Goal: Transaction & Acquisition: Purchase product/service

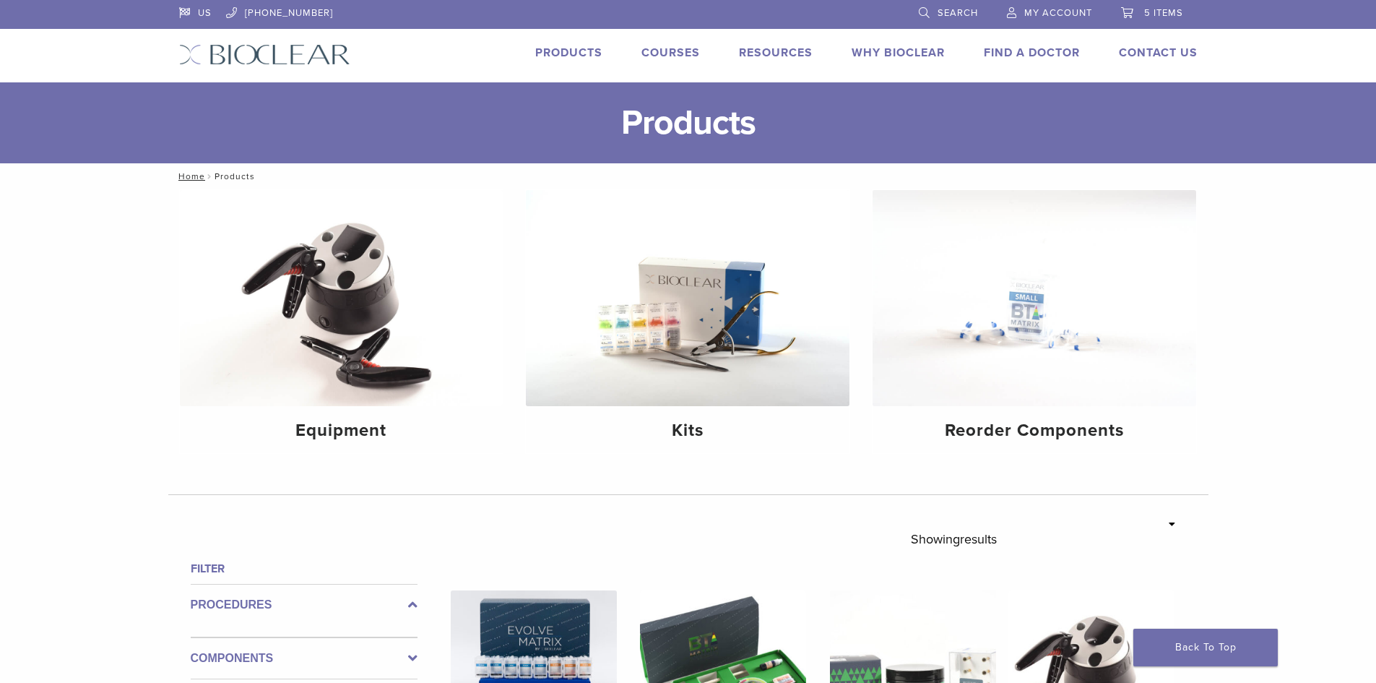
click at [1150, 14] on span "5 items" at bounding box center [1163, 13] width 39 height 12
click at [1129, 18] on link "5 items" at bounding box center [1152, 11] width 62 height 22
click at [1065, 9] on span "My Account" at bounding box center [1058, 13] width 68 height 12
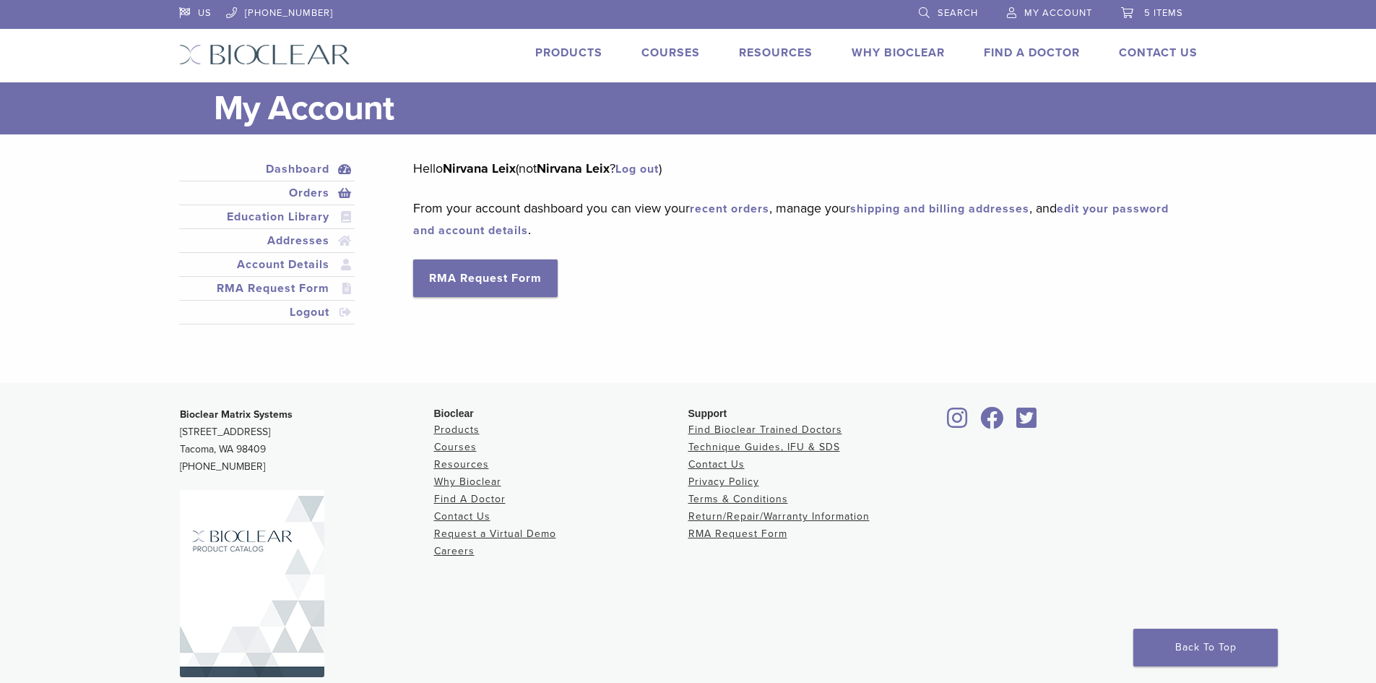
click at [303, 193] on link "Orders" at bounding box center [267, 192] width 170 height 17
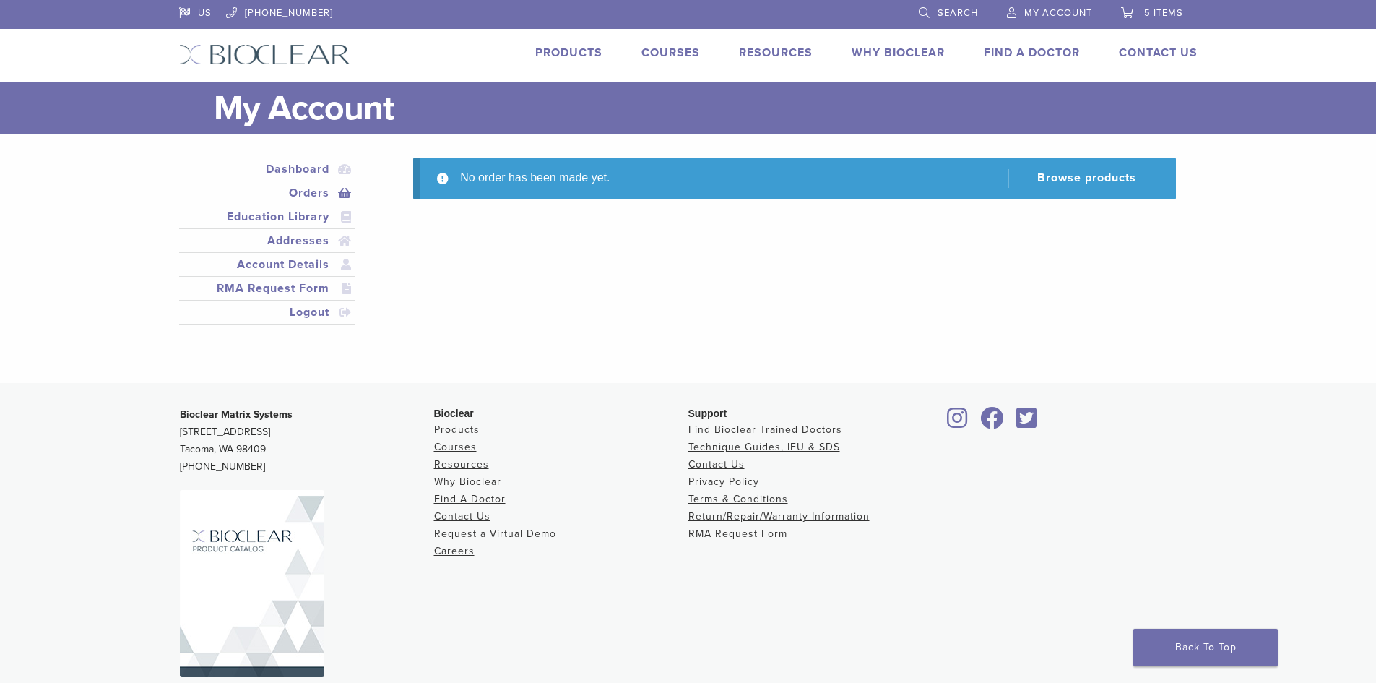
click at [1126, 15] on link "5 items" at bounding box center [1152, 11] width 62 height 22
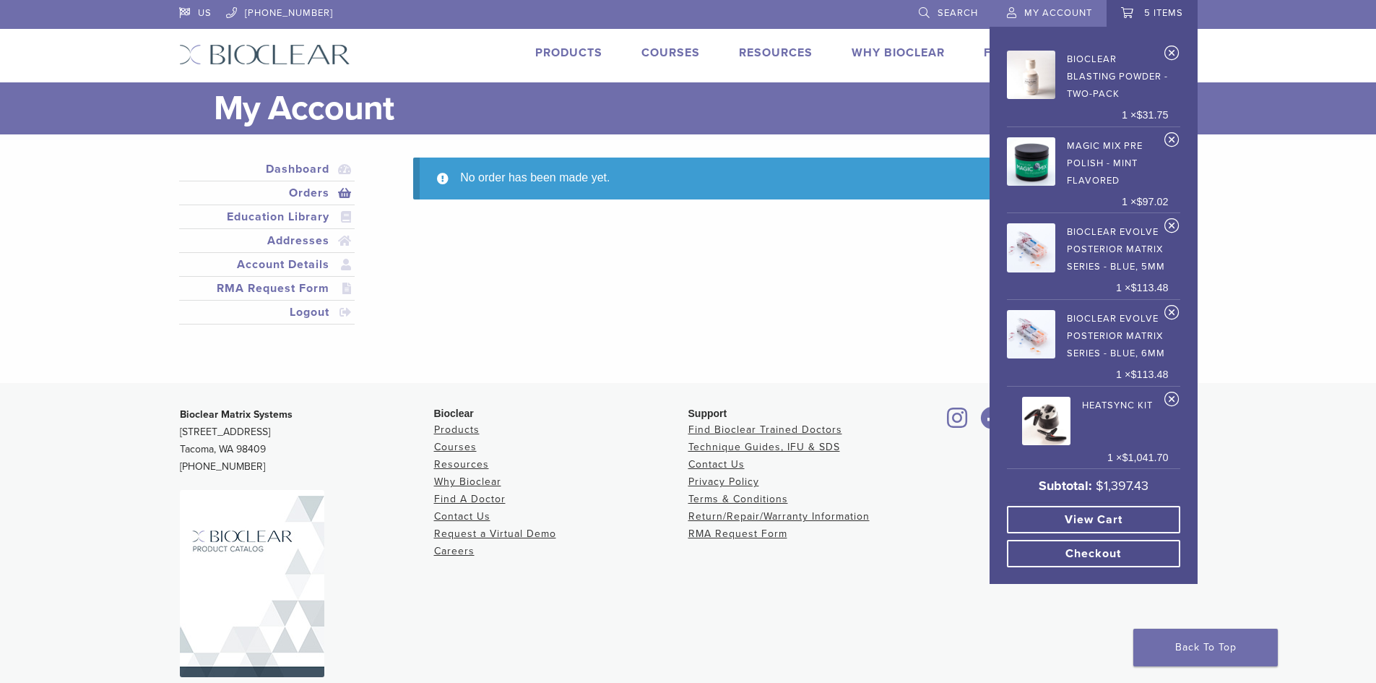
click at [1126, 15] on link "5 items" at bounding box center [1152, 11] width 62 height 22
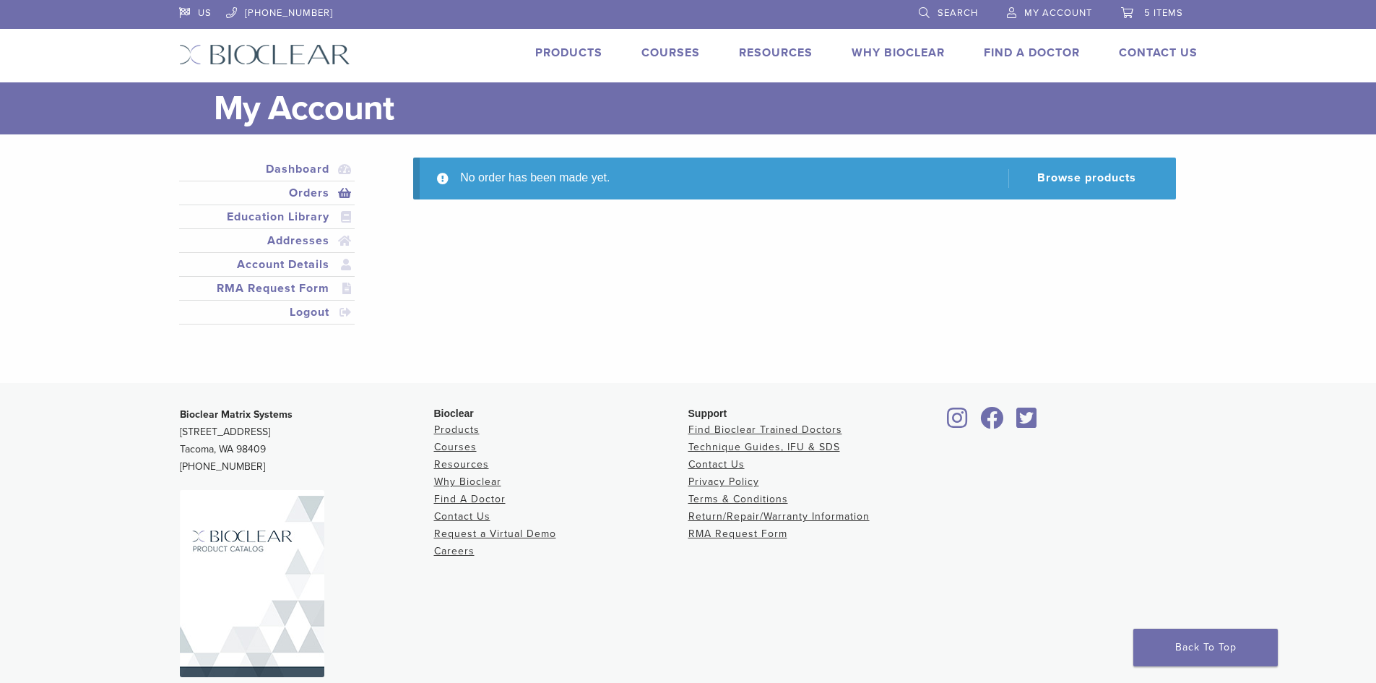
click at [1147, 9] on span "5 items" at bounding box center [1163, 13] width 39 height 12
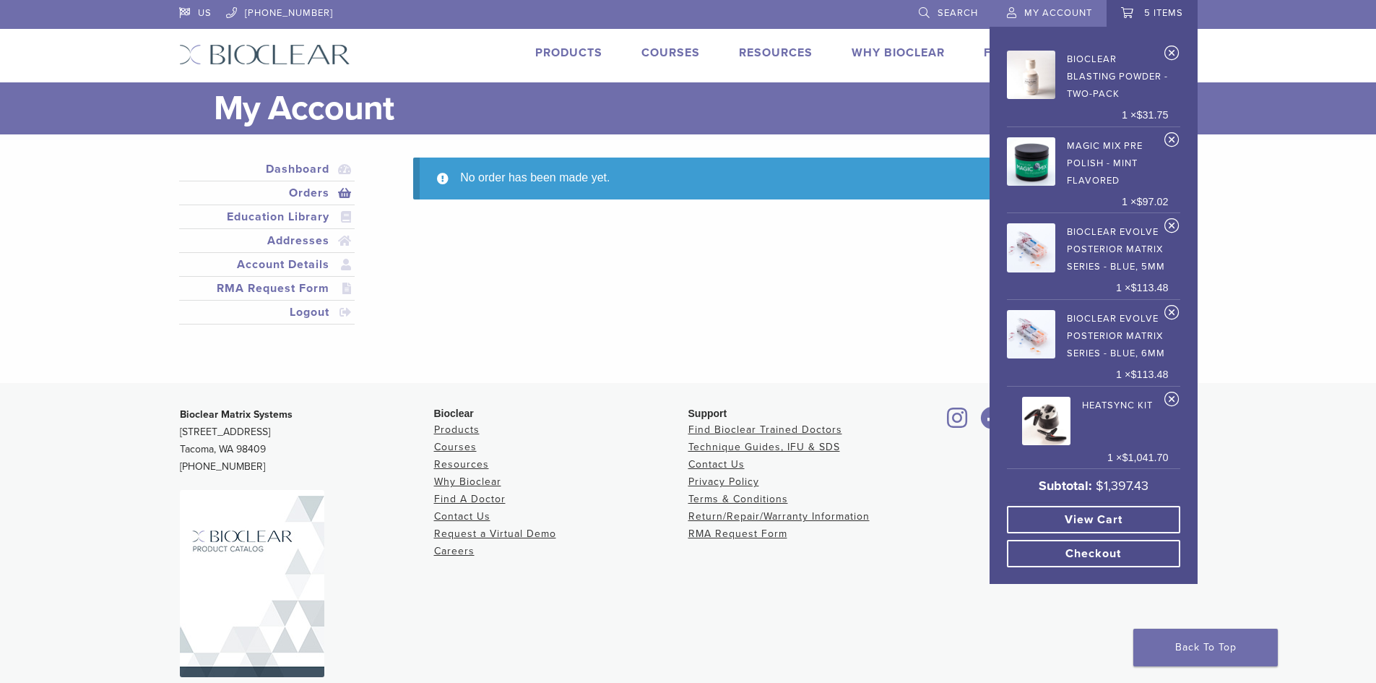
click at [1128, 521] on link "View cart" at bounding box center [1093, 519] width 173 height 27
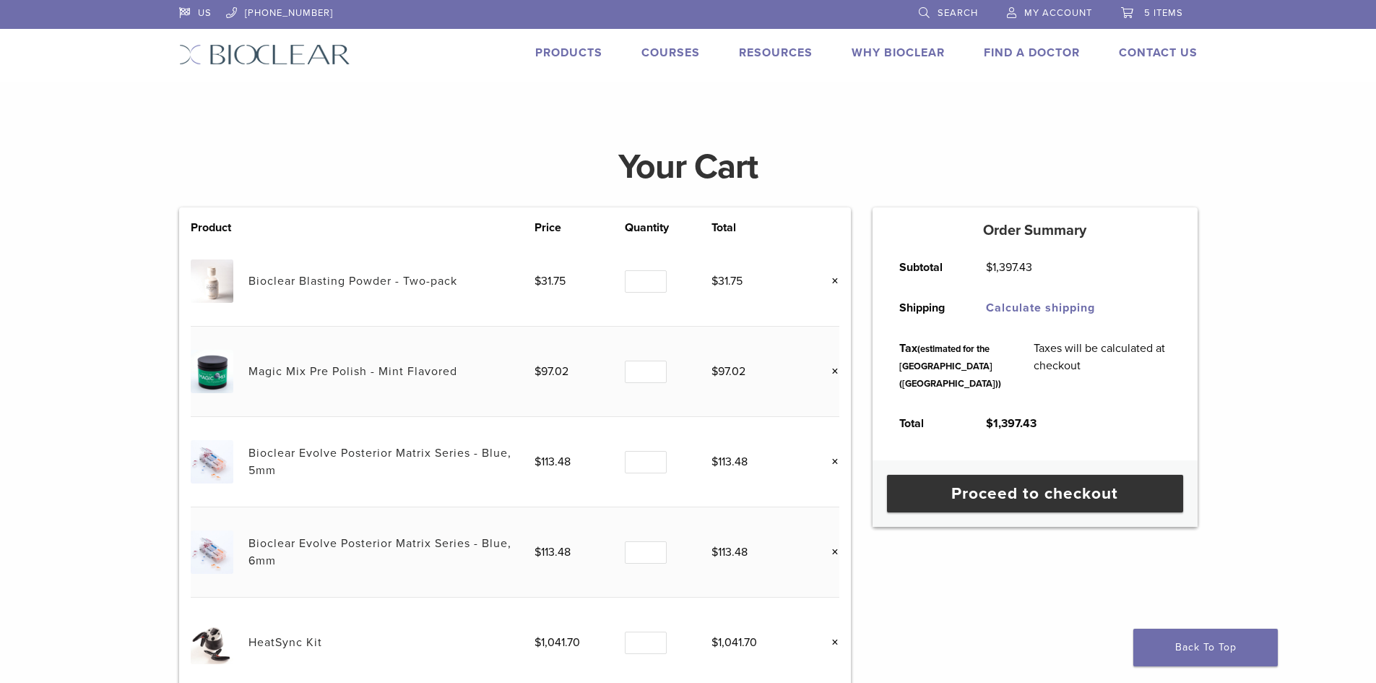
click at [561, 50] on link "Products" at bounding box center [568, 53] width 67 height 14
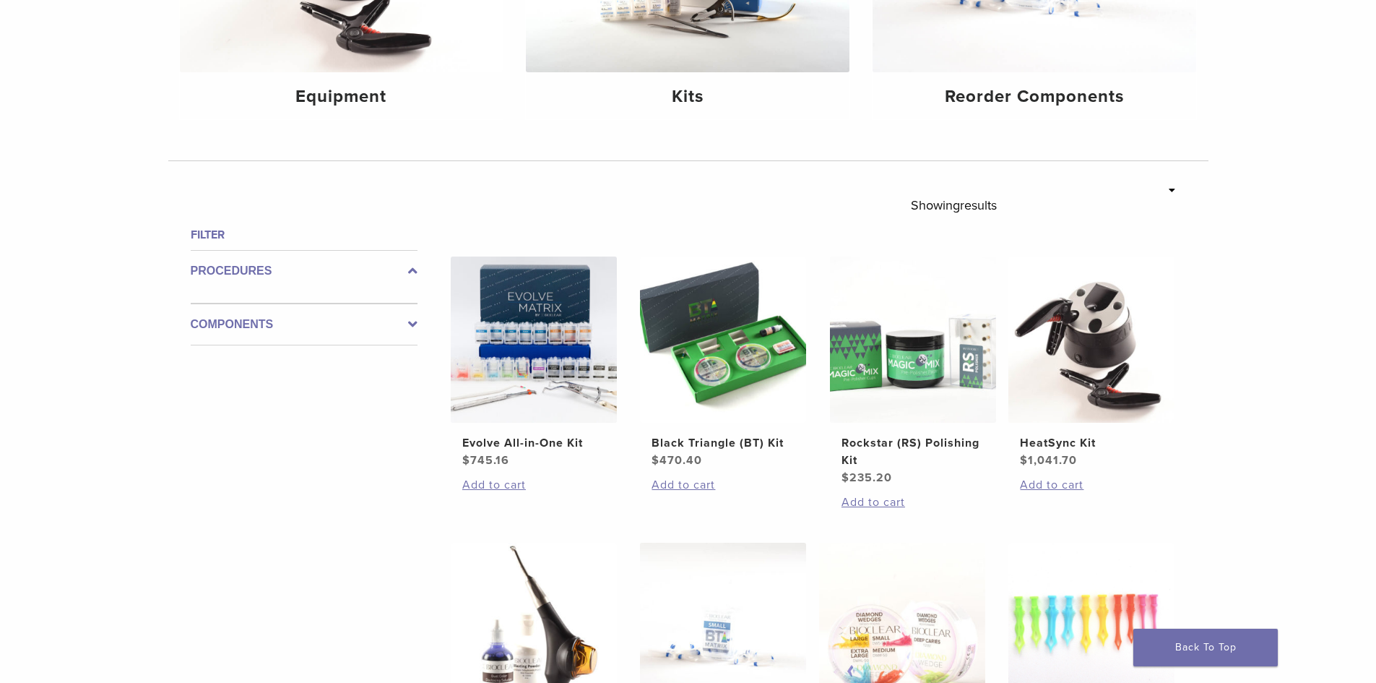
scroll to position [255, 0]
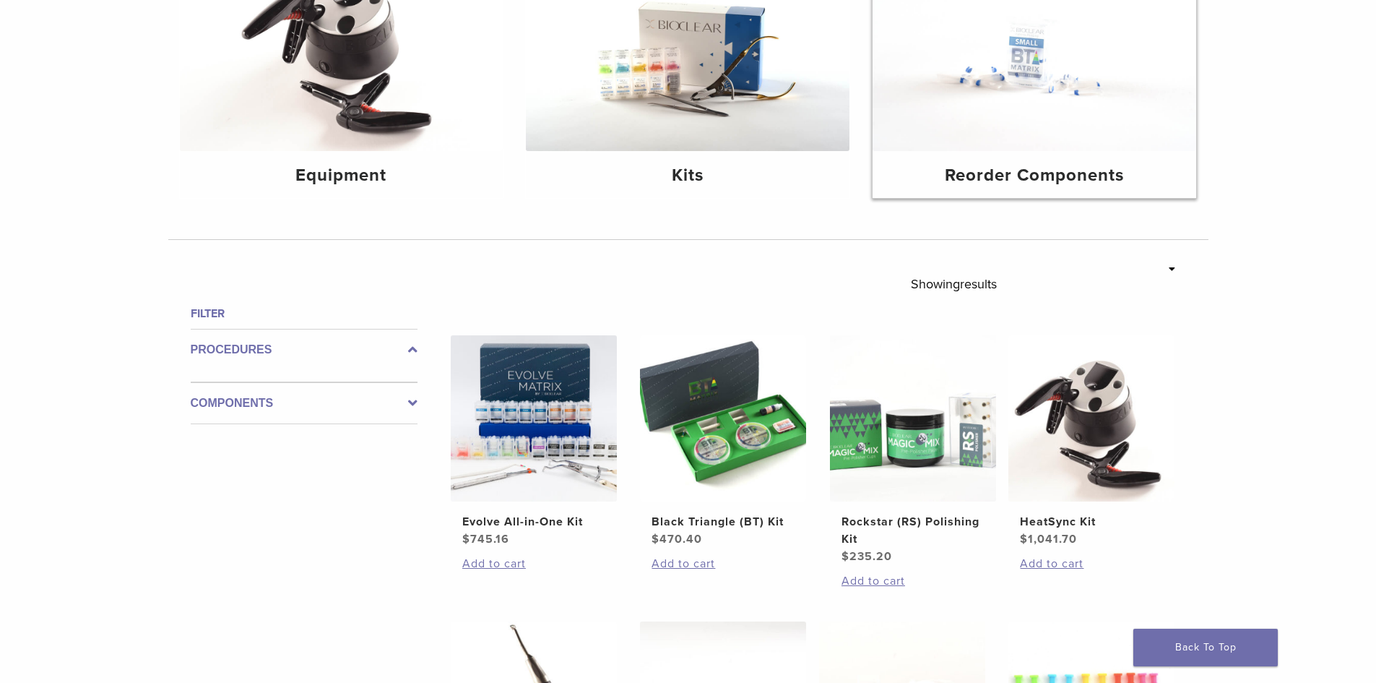
click at [1019, 107] on img at bounding box center [1035, 43] width 324 height 216
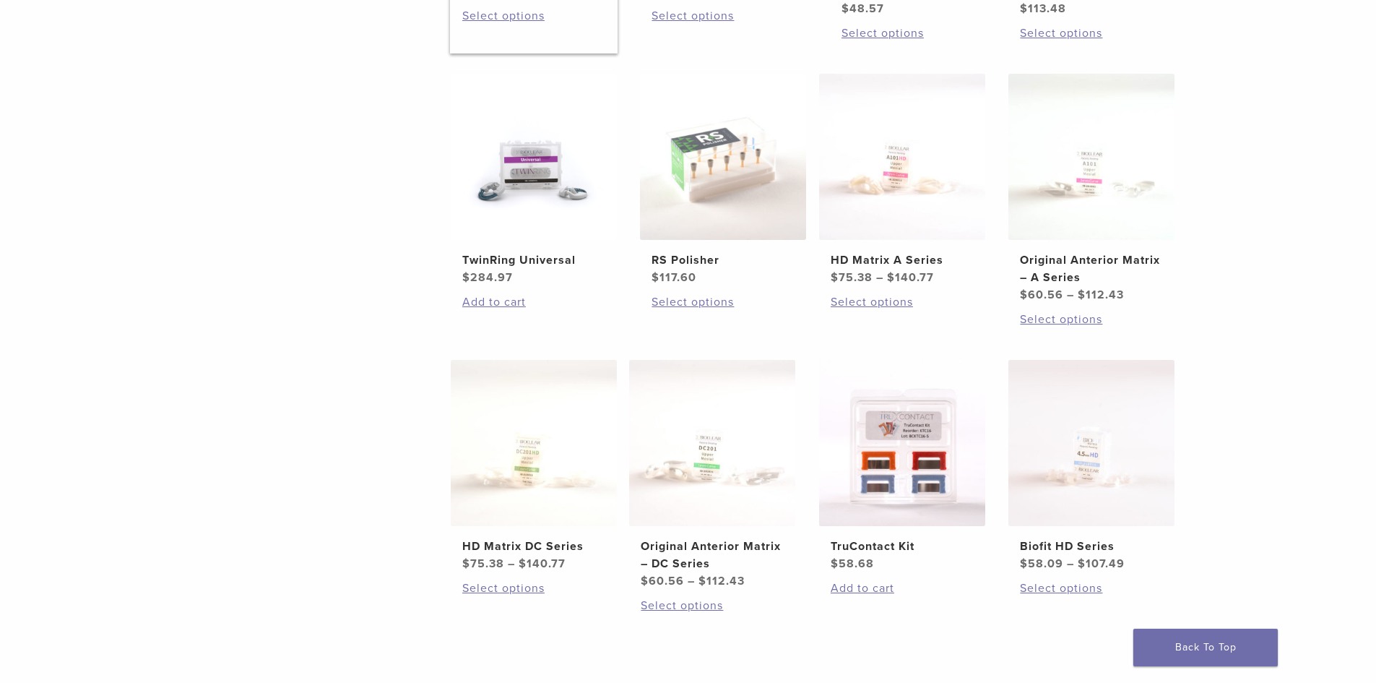
scroll to position [578, 0]
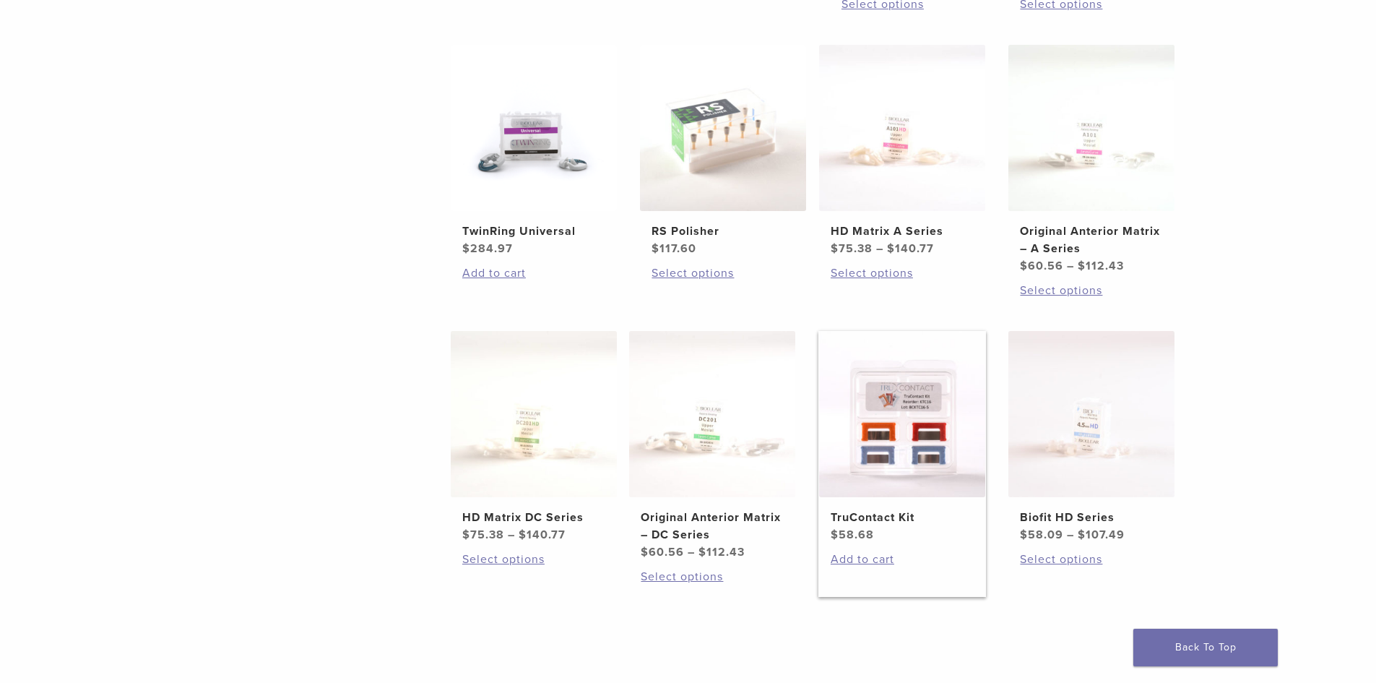
click at [917, 440] on img at bounding box center [902, 414] width 166 height 166
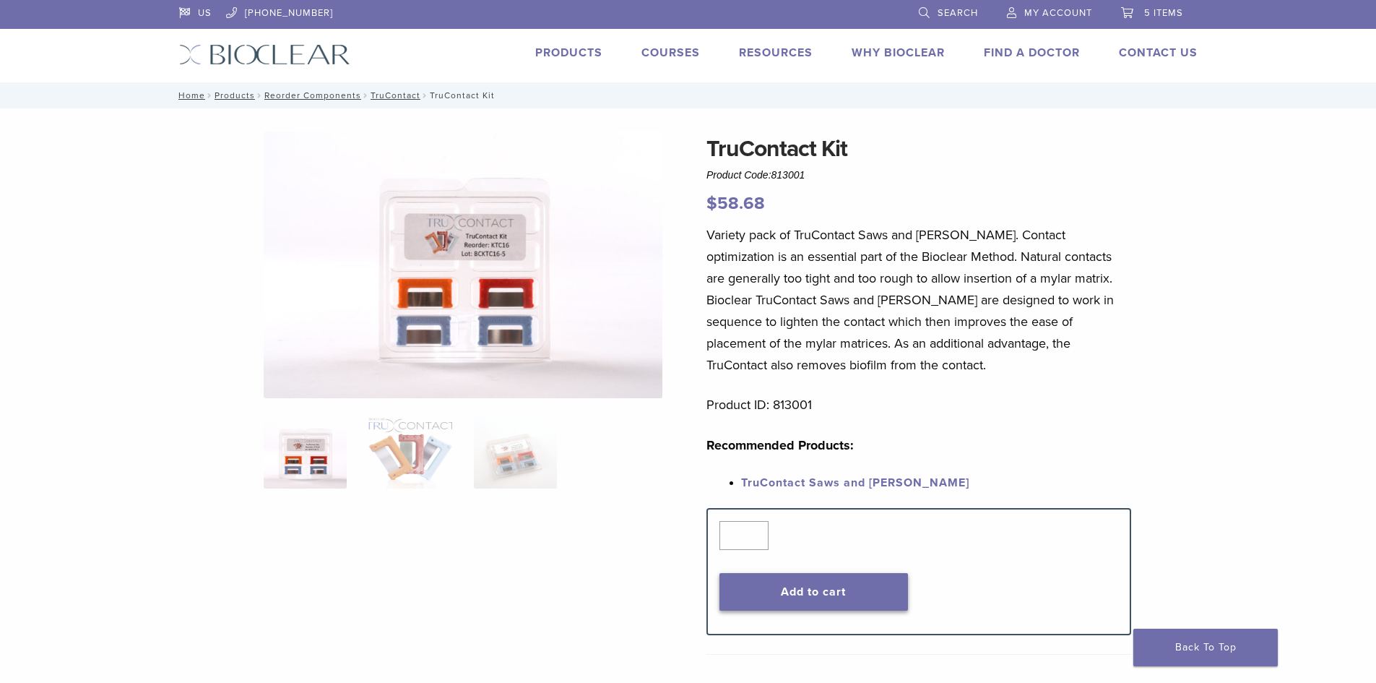
click at [825, 586] on button "Add to cart" at bounding box center [813, 592] width 189 height 38
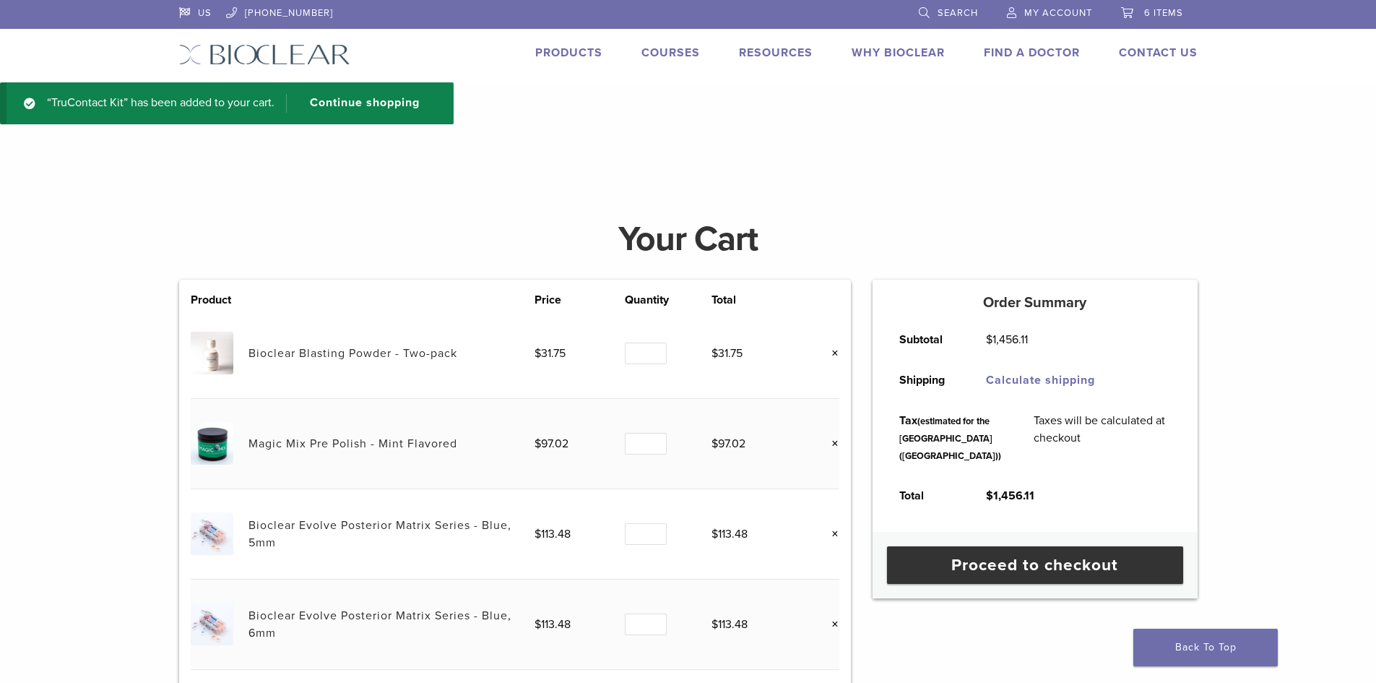
click at [576, 49] on link "Products" at bounding box center [568, 53] width 67 height 14
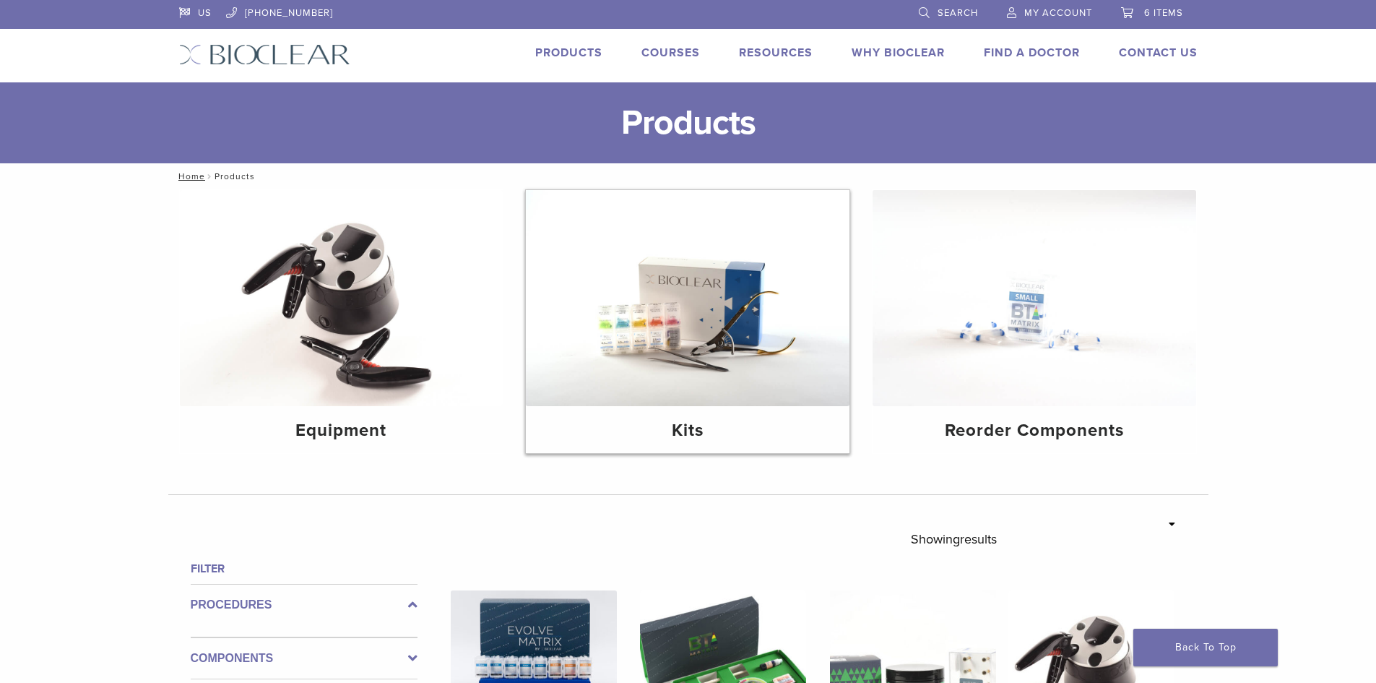
click at [803, 297] on img at bounding box center [688, 298] width 324 height 216
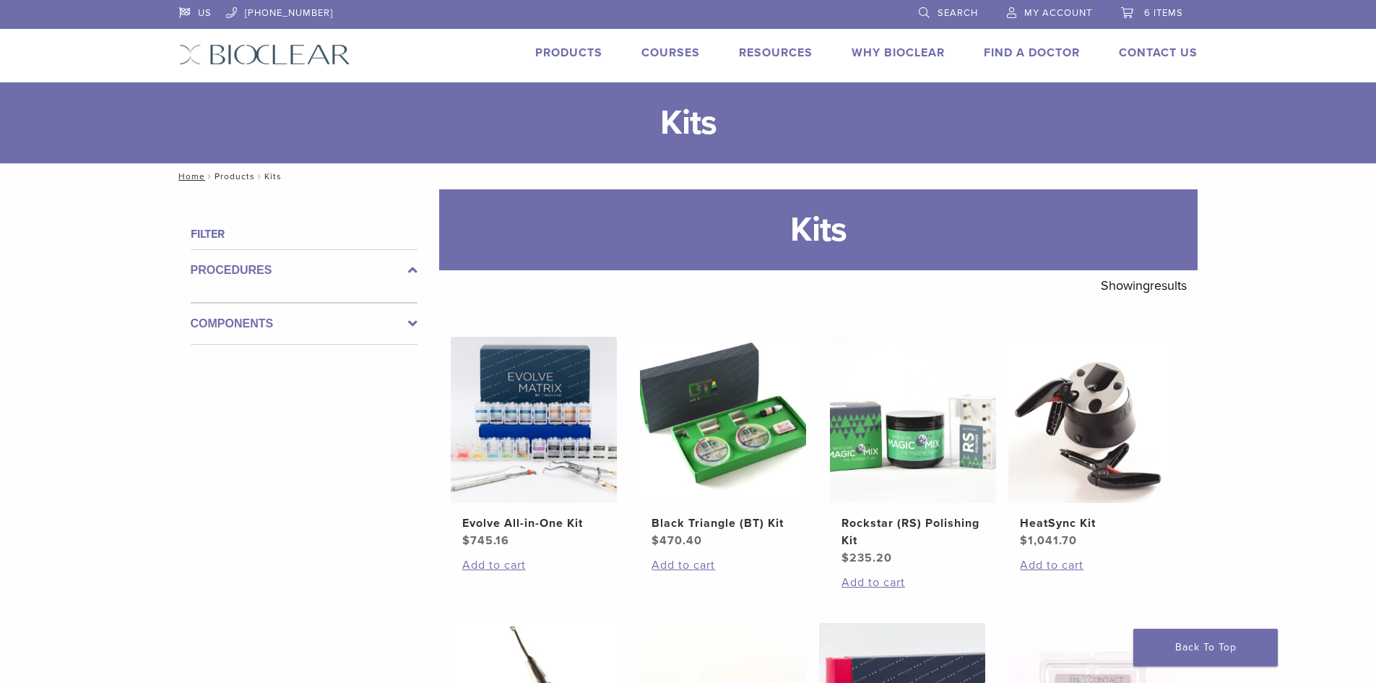
click at [225, 171] on link "Products" at bounding box center [235, 176] width 40 height 10
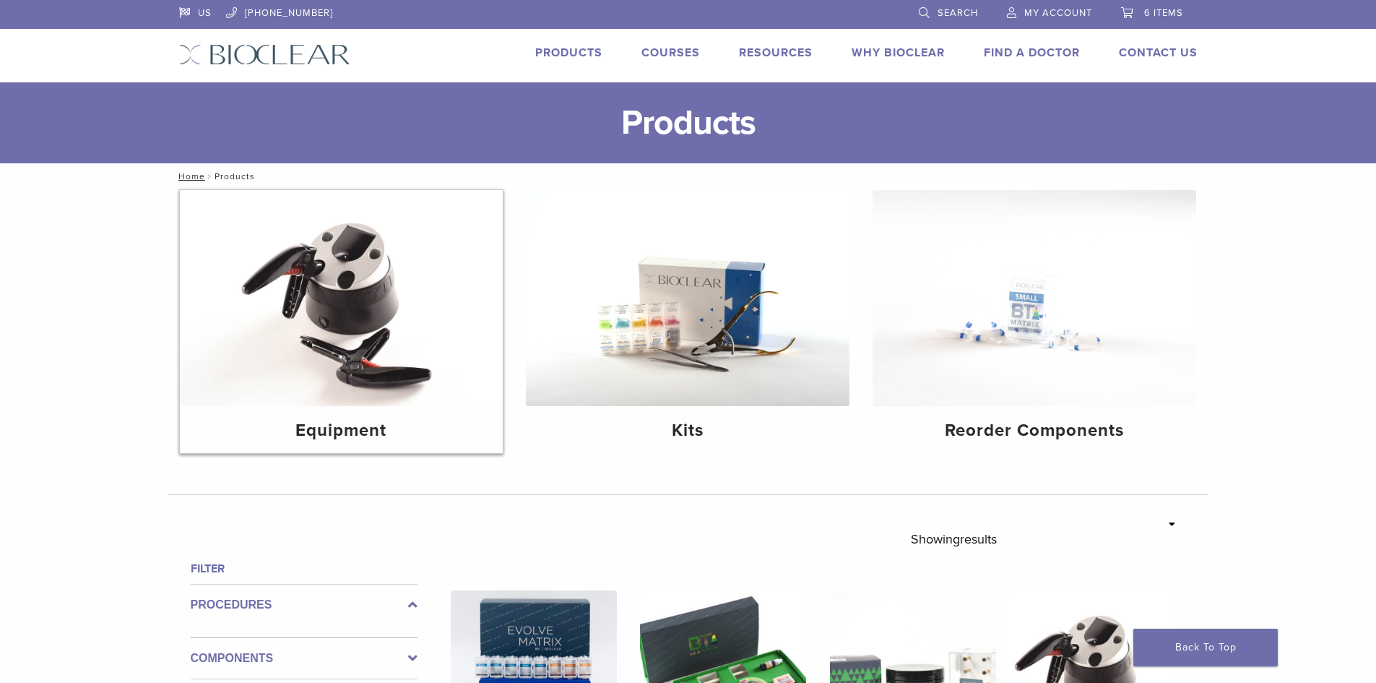
click at [251, 289] on img at bounding box center [342, 298] width 324 height 216
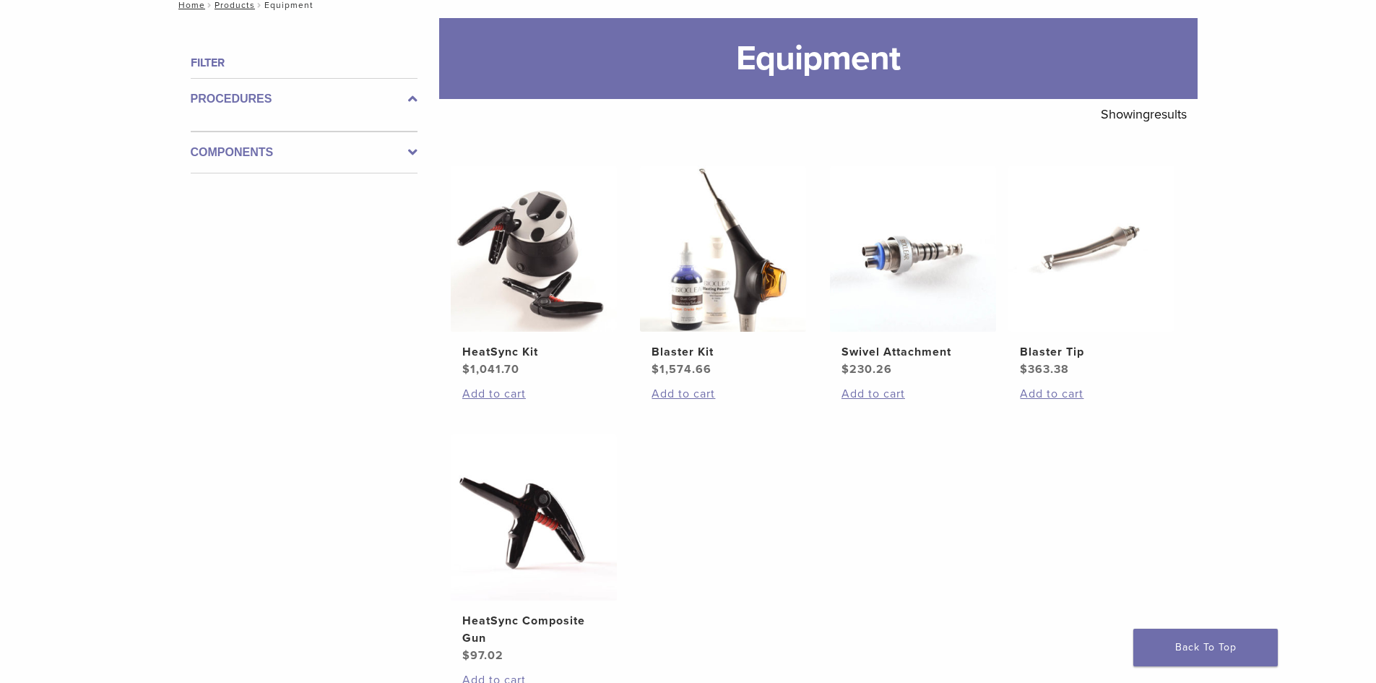
scroll to position [217, 0]
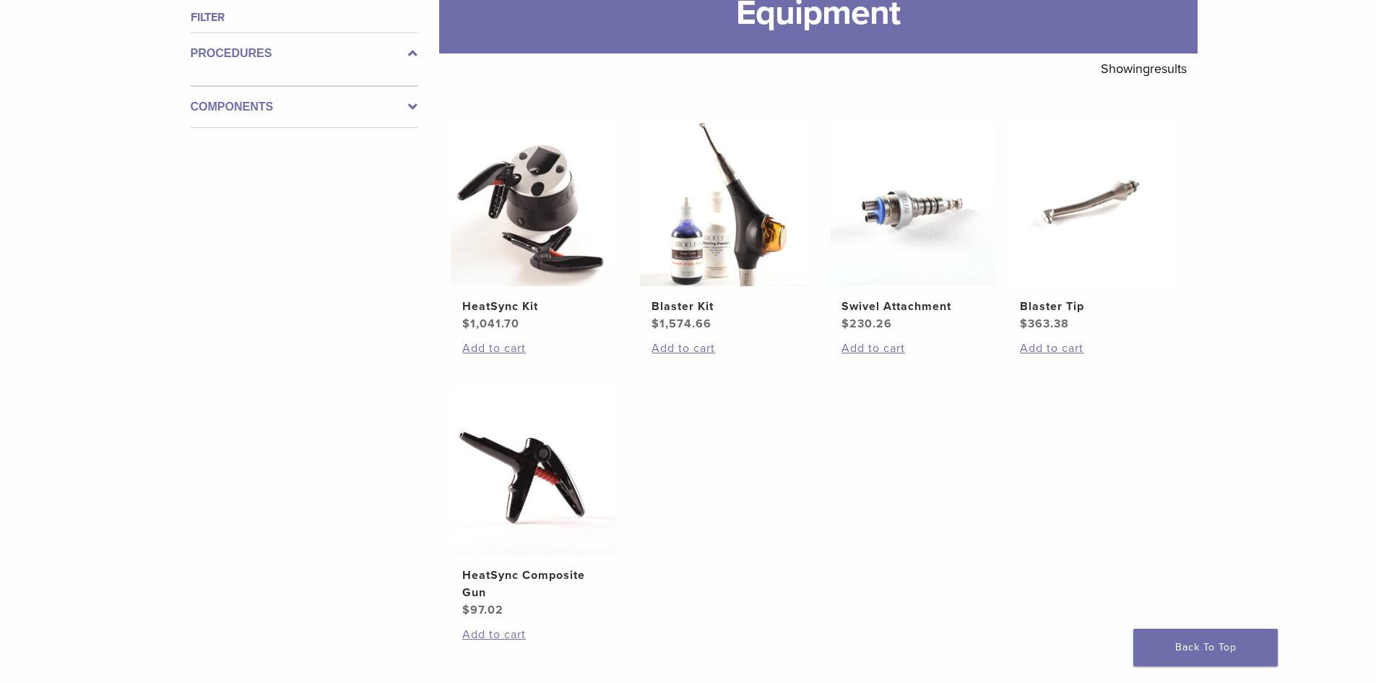
click at [194, 131] on div "Filter Procedures Components" at bounding box center [298, 368] width 238 height 719
